Goal: Register for event/course

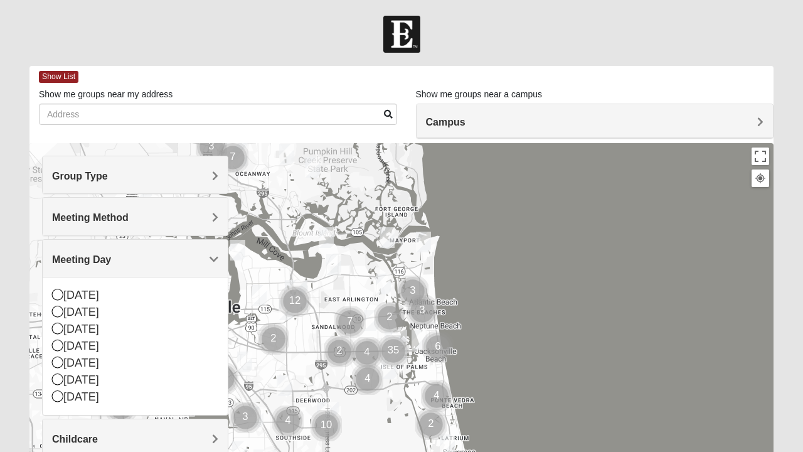
scroll to position [239, 0]
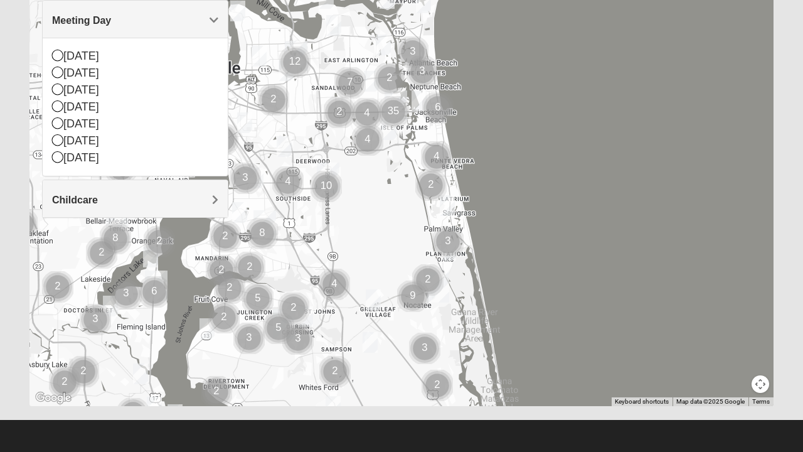
click at [55, 94] on div "[DATE]" at bounding box center [135, 90] width 166 height 17
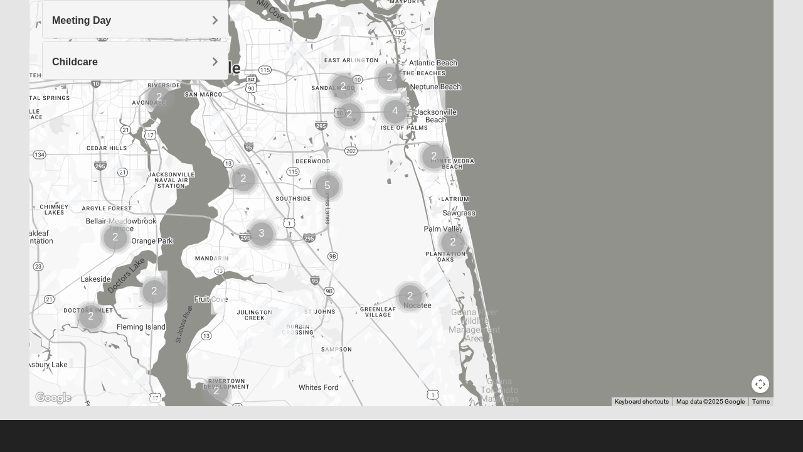
click at [204, 59] on h4 "Childcare" at bounding box center [135, 62] width 166 height 12
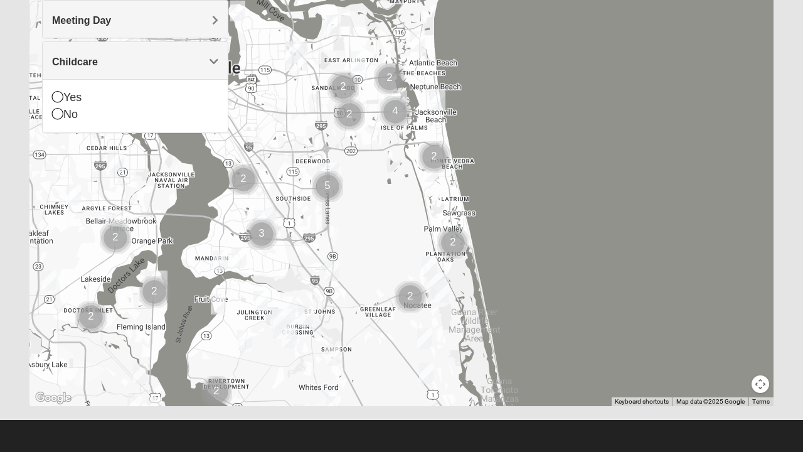
click at [61, 98] on icon at bounding box center [57, 96] width 11 height 11
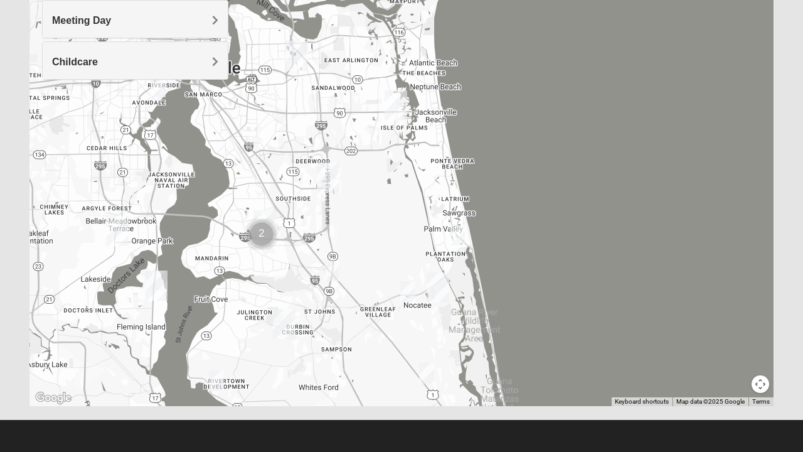
click at [265, 235] on img "Cluster of 2 groups" at bounding box center [261, 233] width 41 height 41
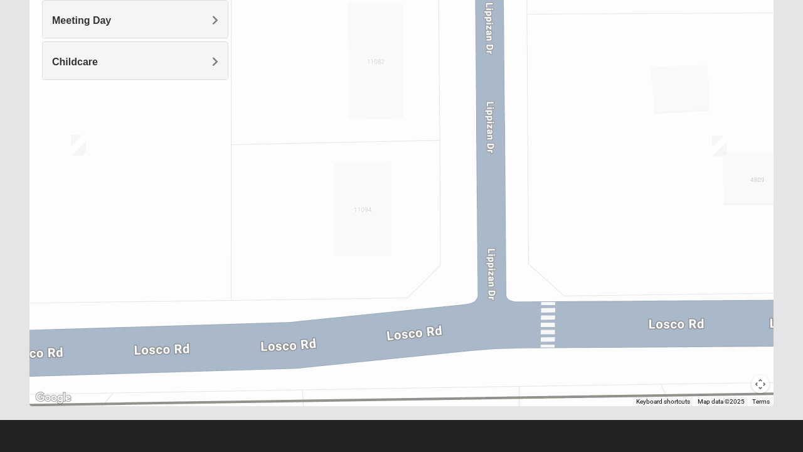
click at [78, 149] on img "On Campus Mens Schultz 32257" at bounding box center [78, 145] width 25 height 31
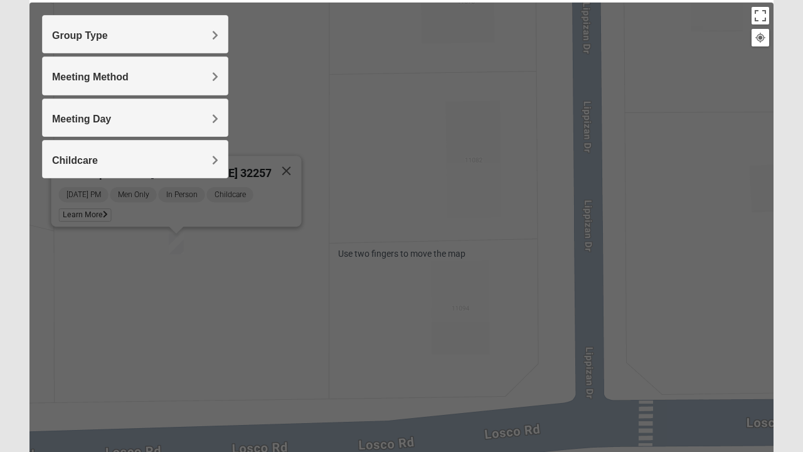
scroll to position [139, 0]
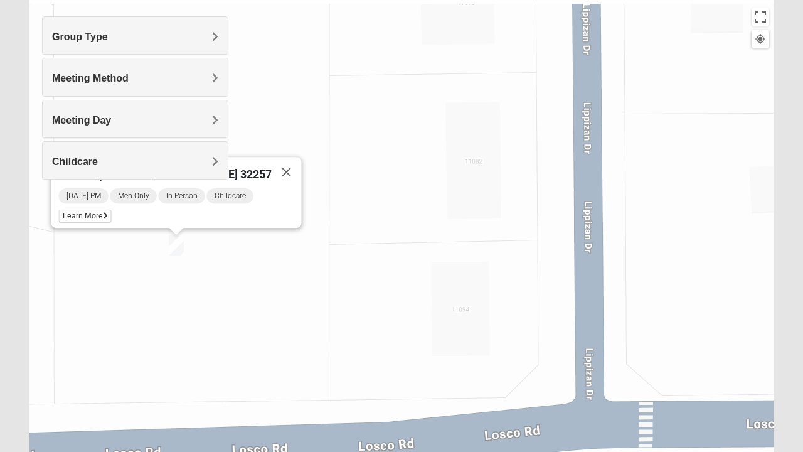
click at [275, 163] on button "Close" at bounding box center [287, 172] width 30 height 30
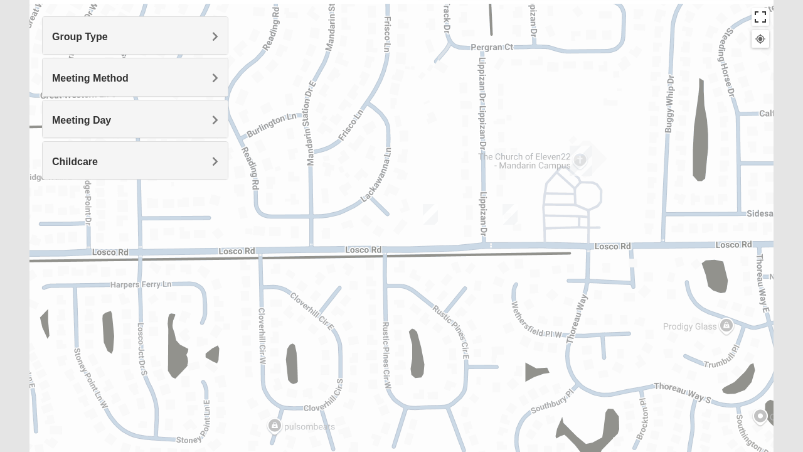
click at [759, 17] on button "Toggle fullscreen view" at bounding box center [761, 17] width 18 height 18
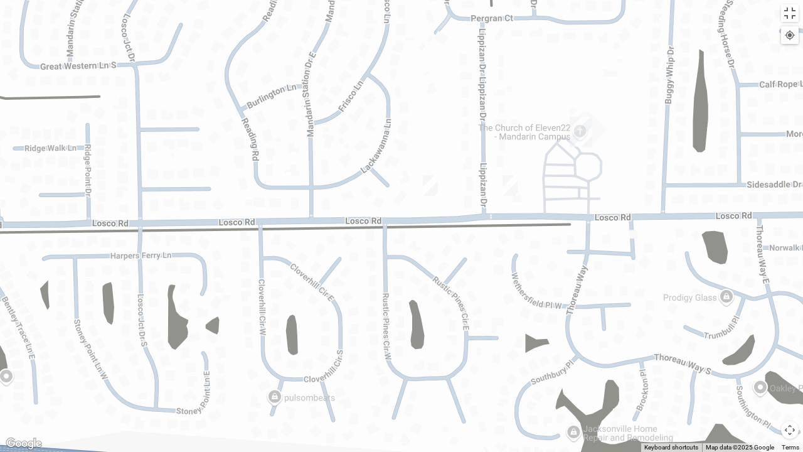
click at [460, 26] on div at bounding box center [401, 226] width 803 height 452
click at [462, 35] on div at bounding box center [401, 226] width 803 height 452
click at [462, 26] on div at bounding box center [401, 226] width 803 height 452
click at [420, 284] on div at bounding box center [401, 226] width 803 height 452
click at [423, 280] on div at bounding box center [401, 226] width 803 height 452
